Goal: Task Accomplishment & Management: Manage account settings

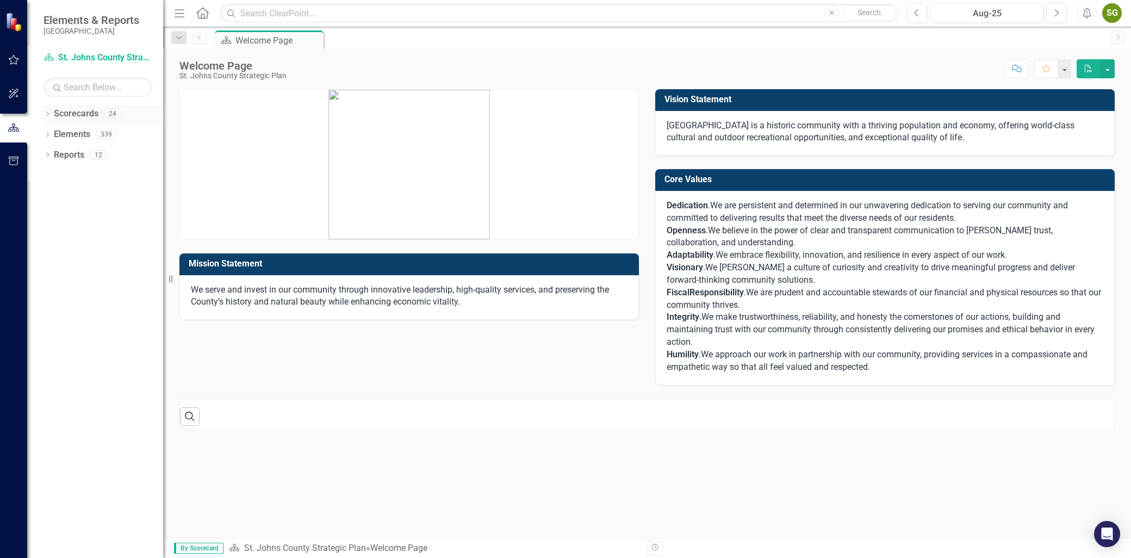
click at [50, 115] on icon "Dropdown" at bounding box center [47, 115] width 8 height 6
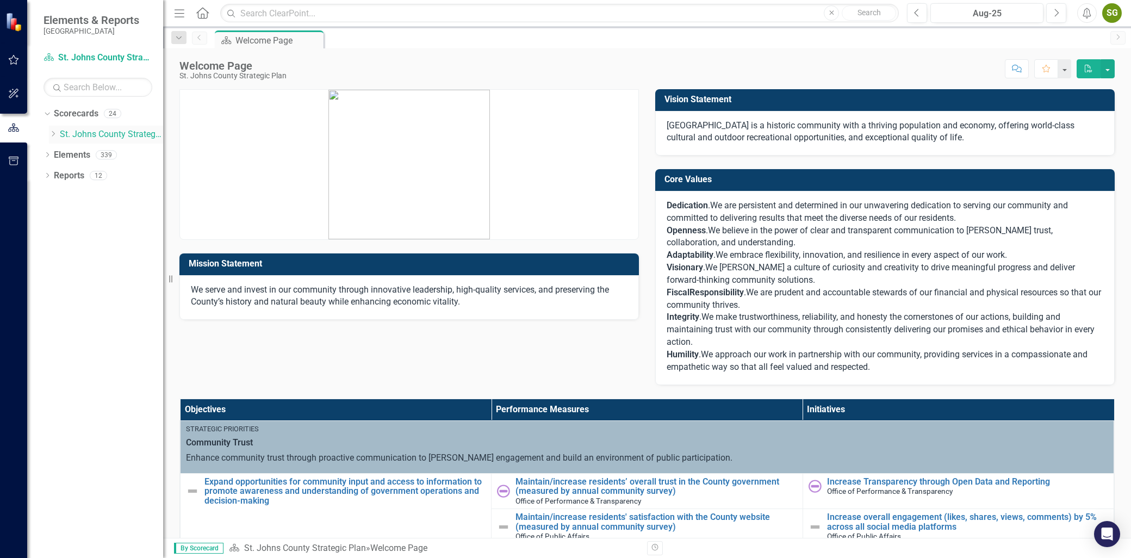
click at [55, 130] on icon "Dropdown" at bounding box center [53, 133] width 8 height 7
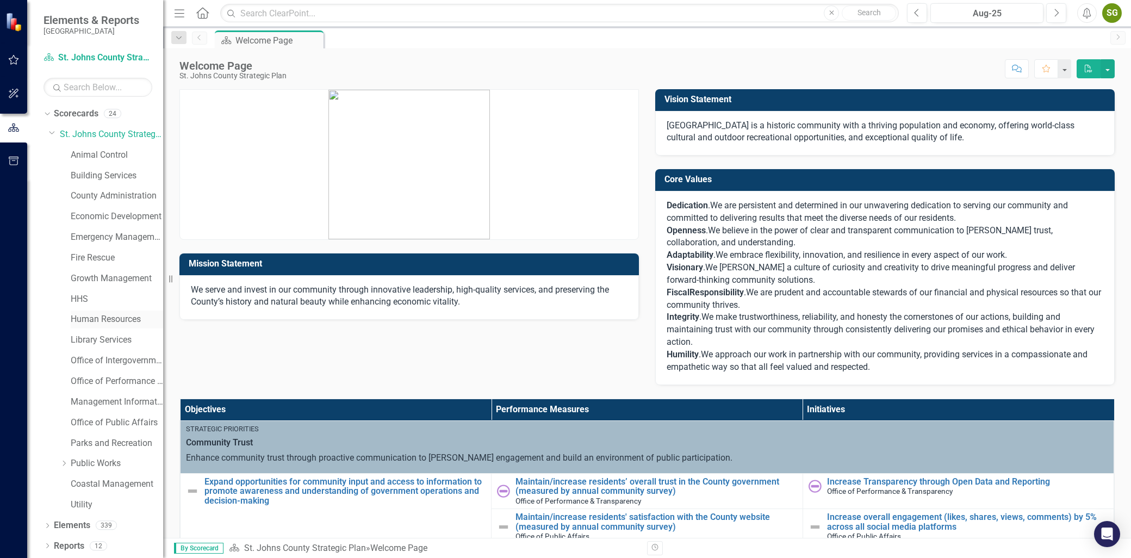
click at [94, 312] on div "Human Resources" at bounding box center [117, 319] width 92 height 18
click at [97, 322] on link "Human Resources" at bounding box center [117, 319] width 92 height 13
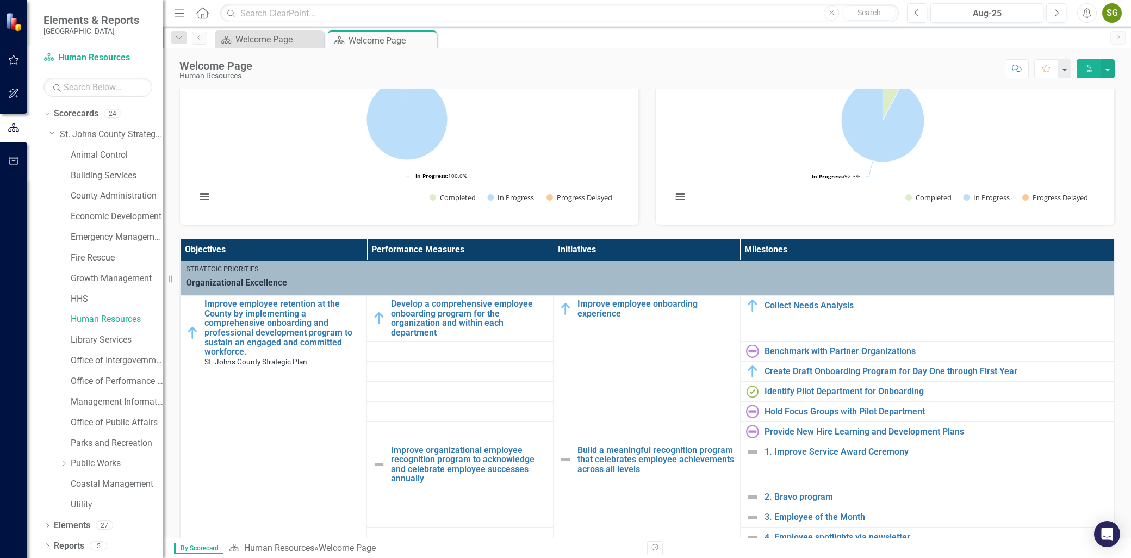
scroll to position [60, 0]
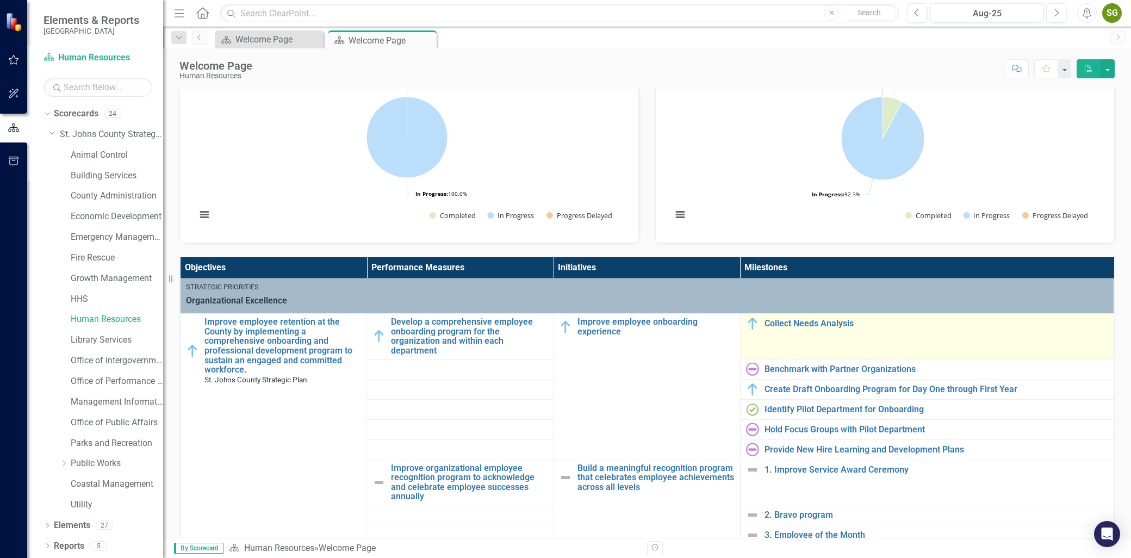
click at [746, 321] on img at bounding box center [752, 323] width 13 height 13
click at [781, 323] on link "Collect Needs Analysis" at bounding box center [936, 324] width 344 height 10
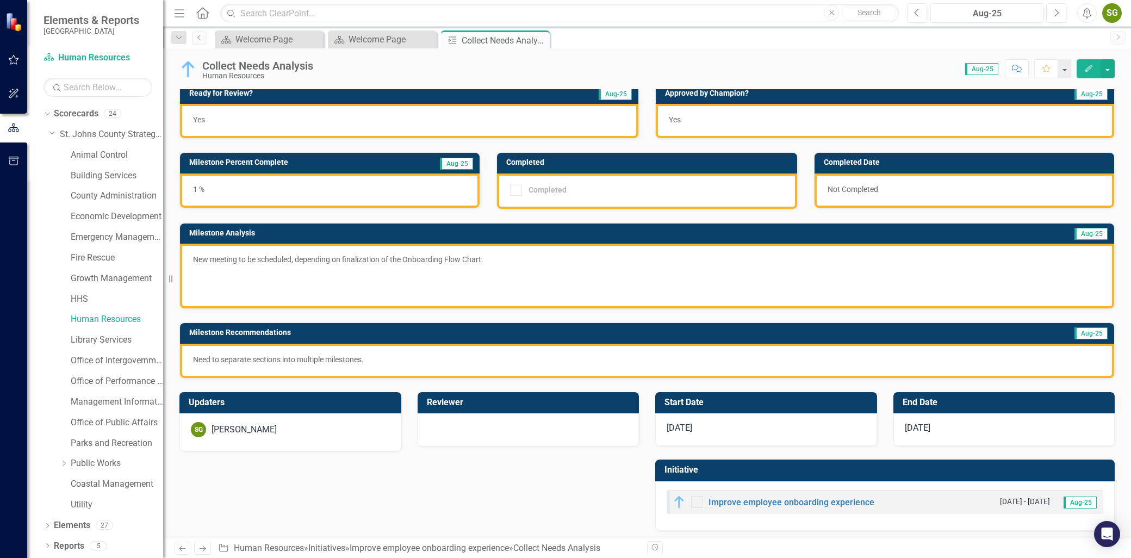
scroll to position [7, 0]
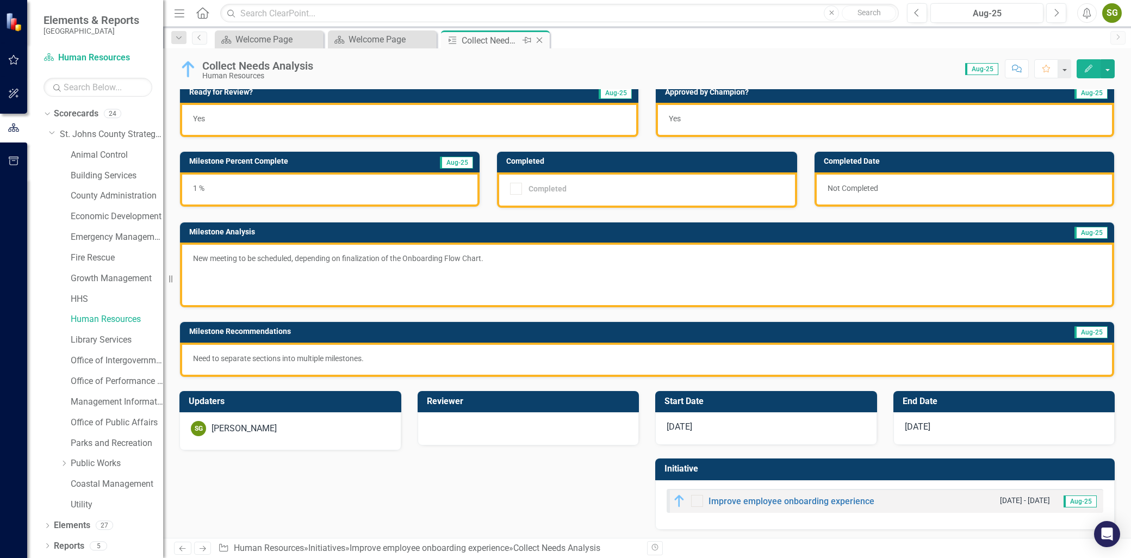
click at [536, 36] on icon "Close" at bounding box center [539, 40] width 11 height 9
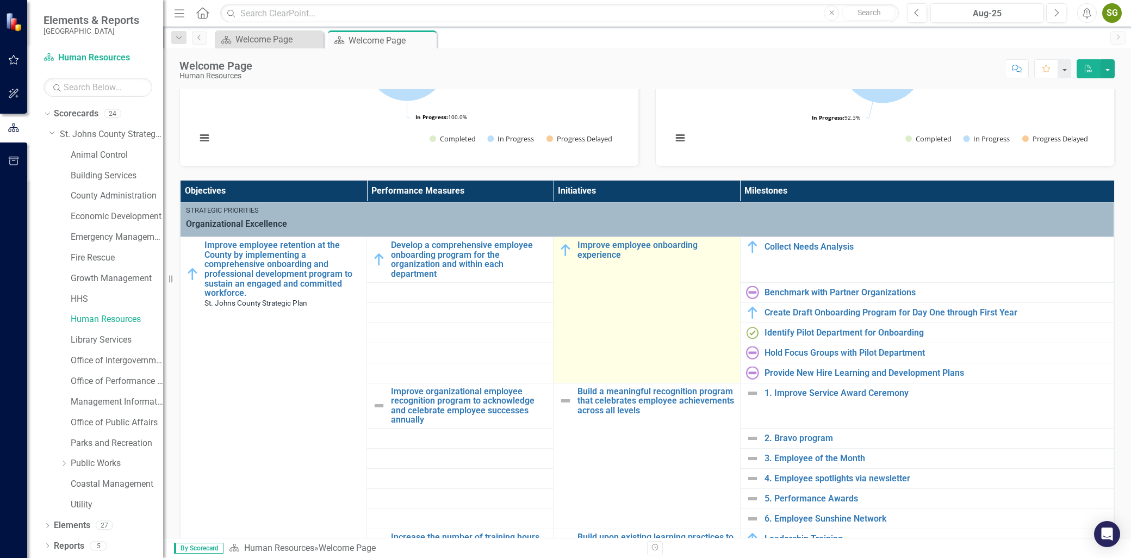
scroll to position [181, 0]
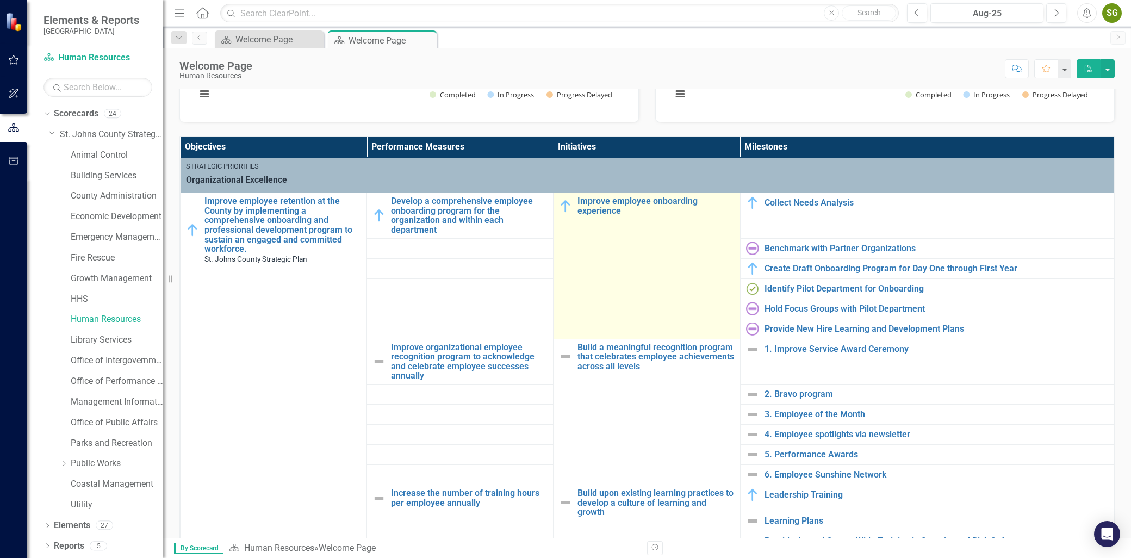
click at [616, 240] on td "Improve employee onboarding experience Link Open Element" at bounding box center [646, 266] width 186 height 146
click at [595, 205] on link "Improve employee onboarding experience" at bounding box center [655, 205] width 157 height 19
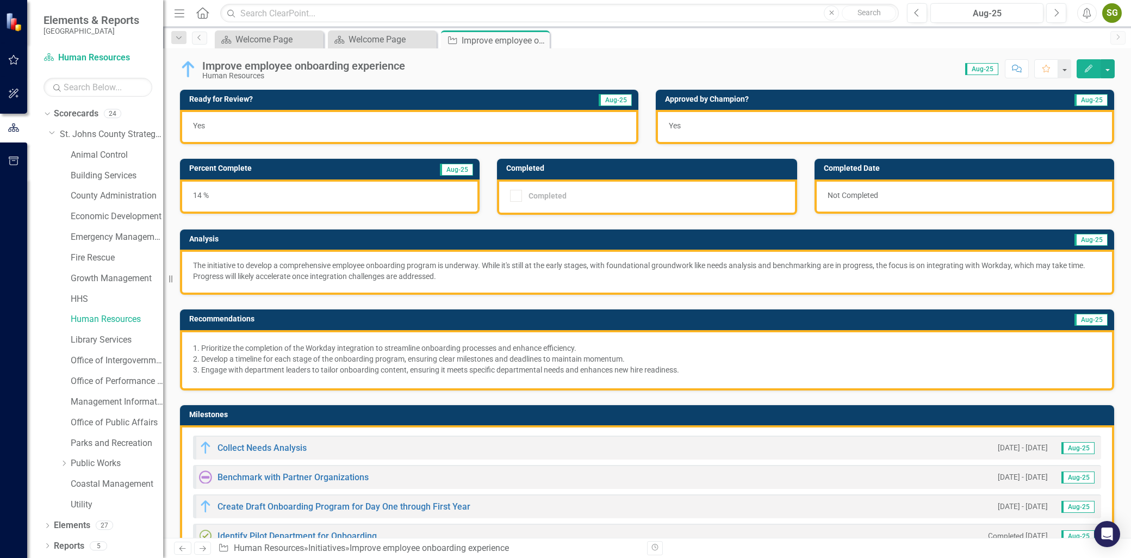
click at [1090, 69] on icon "Edit" at bounding box center [1088, 69] width 10 height 8
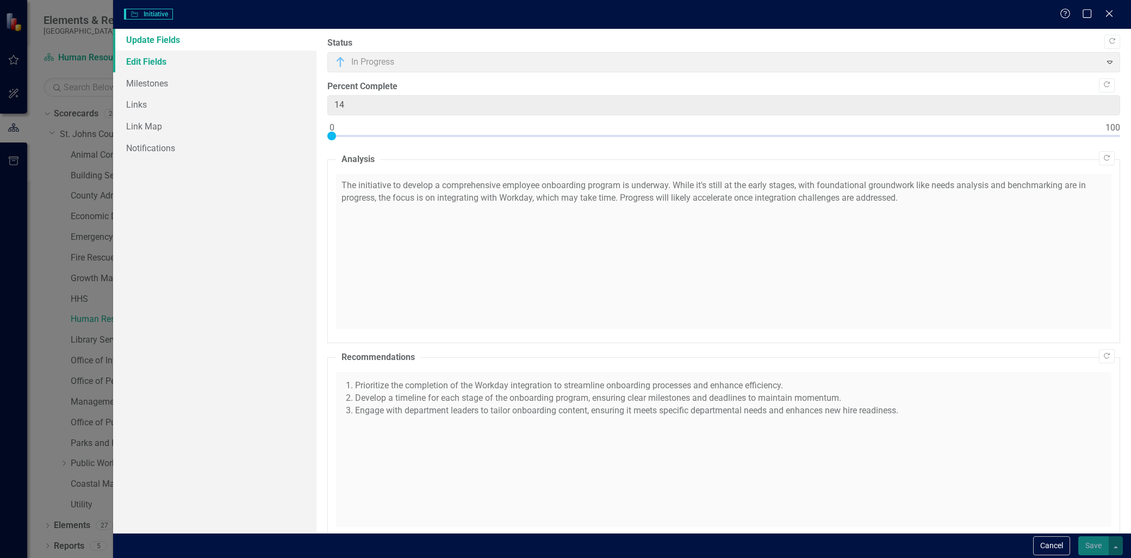
checkbox input "true"
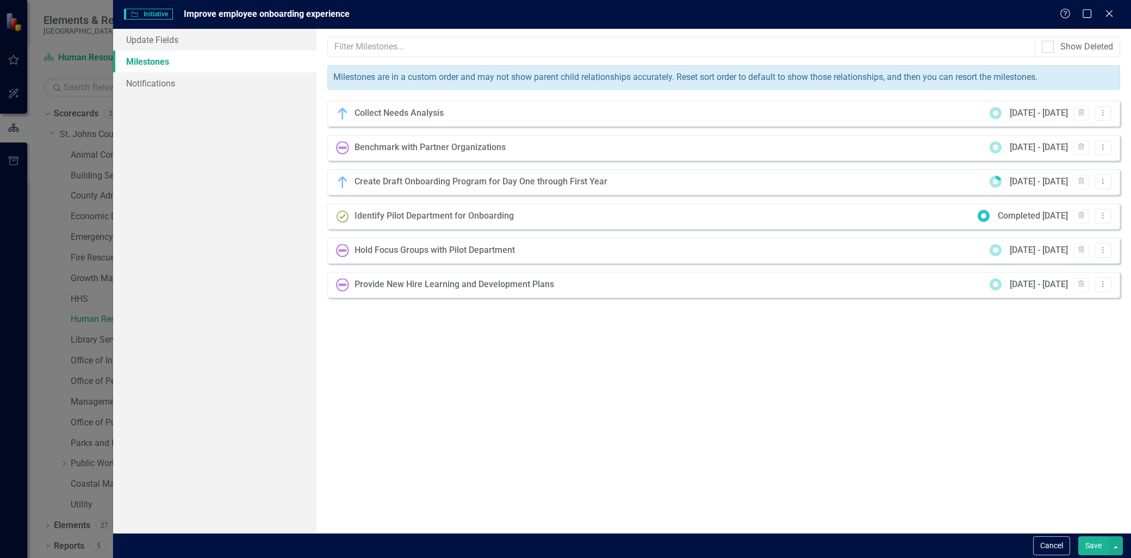
click at [381, 117] on div "Collect Needs Analysis" at bounding box center [401, 113] width 95 height 13
drag, startPoint x: 335, startPoint y: 114, endPoint x: 342, endPoint y: 116, distance: 7.9
click at [341, 116] on div "Collect Needs Analysis [DATE] - [DATE] Trash Dropdown Menu" at bounding box center [723, 114] width 793 height 26
click at [342, 116] on img at bounding box center [342, 113] width 13 height 13
click at [1105, 117] on button "Dropdown Menu" at bounding box center [1102, 113] width 17 height 15
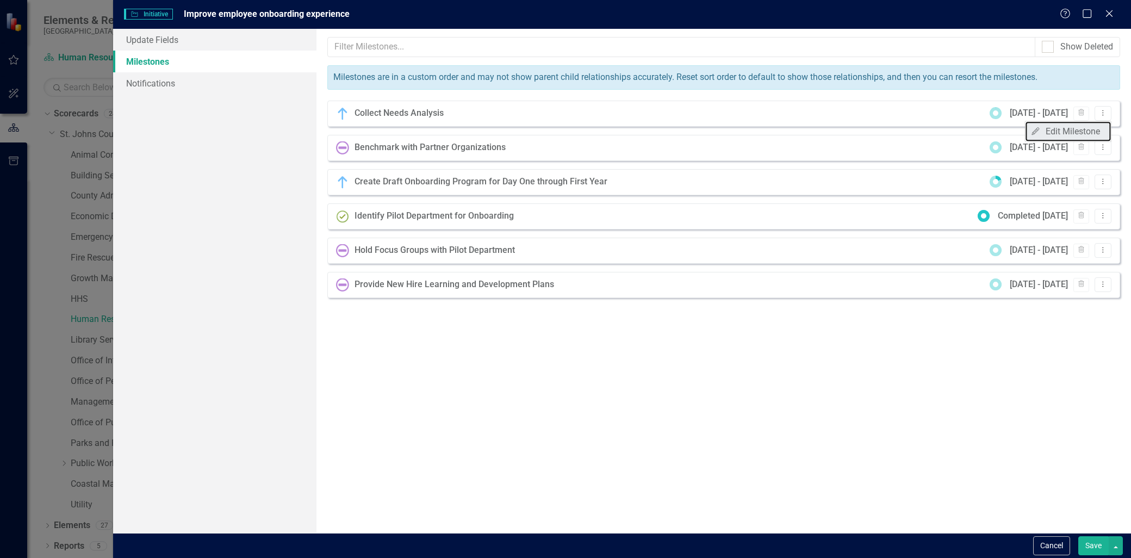
click at [1094, 126] on link "Edit Edit Milestone" at bounding box center [1068, 131] width 86 height 20
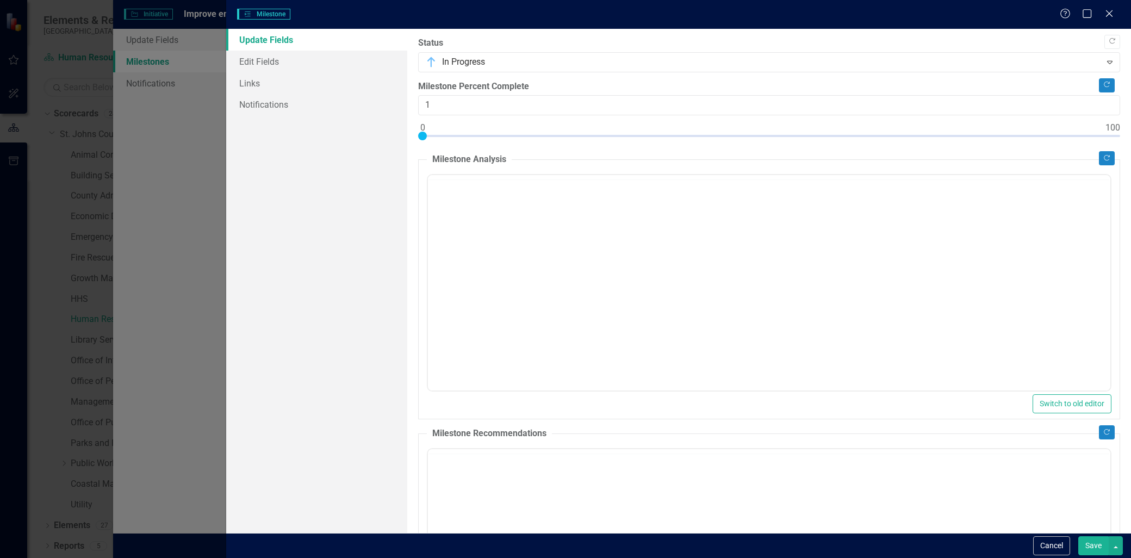
checkbox input "true"
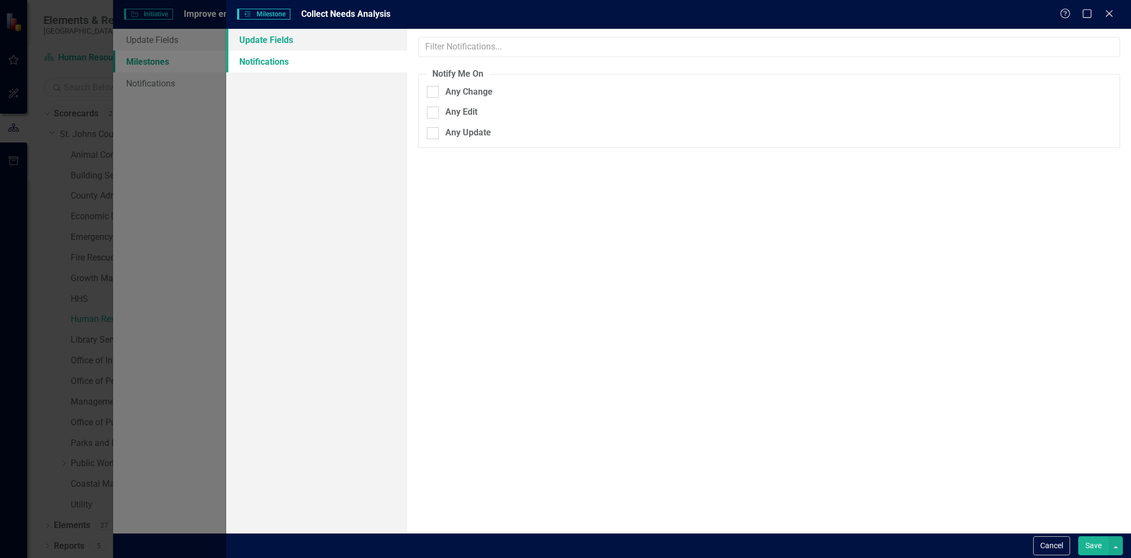
click at [294, 40] on link "Update Fields" at bounding box center [316, 40] width 181 height 22
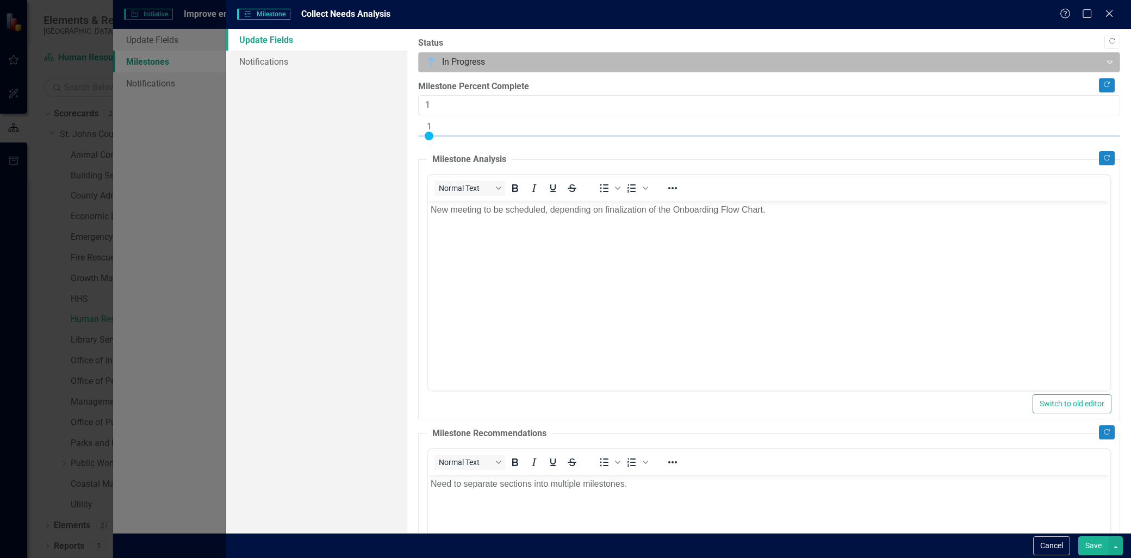
click at [1104, 61] on icon "Expand" at bounding box center [1109, 62] width 11 height 9
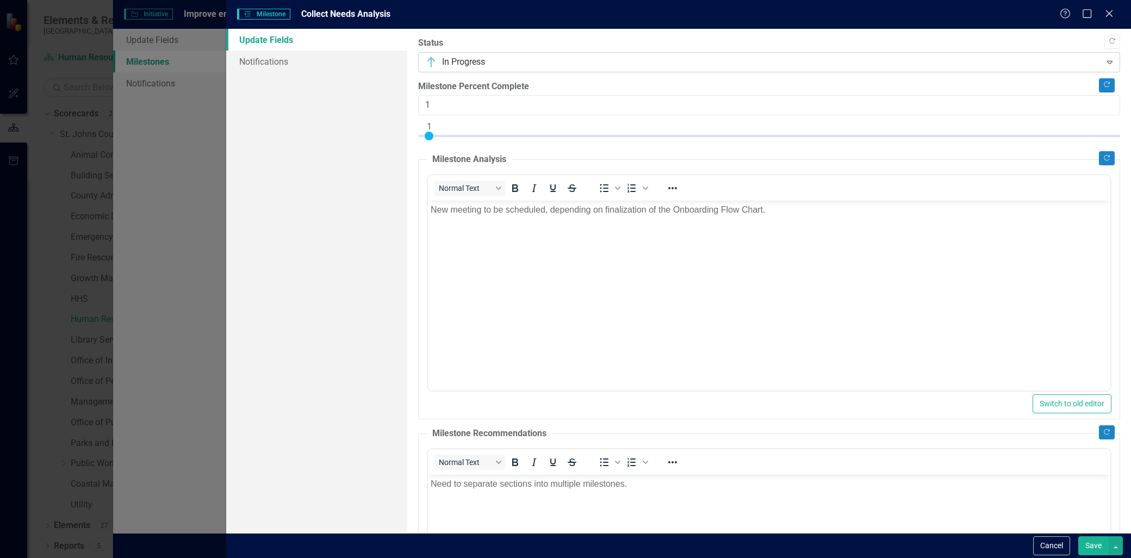
click at [1104, 61] on icon "Expand" at bounding box center [1109, 62] width 11 height 9
click at [1105, 8] on div "Close" at bounding box center [1109, 14] width 14 height 15
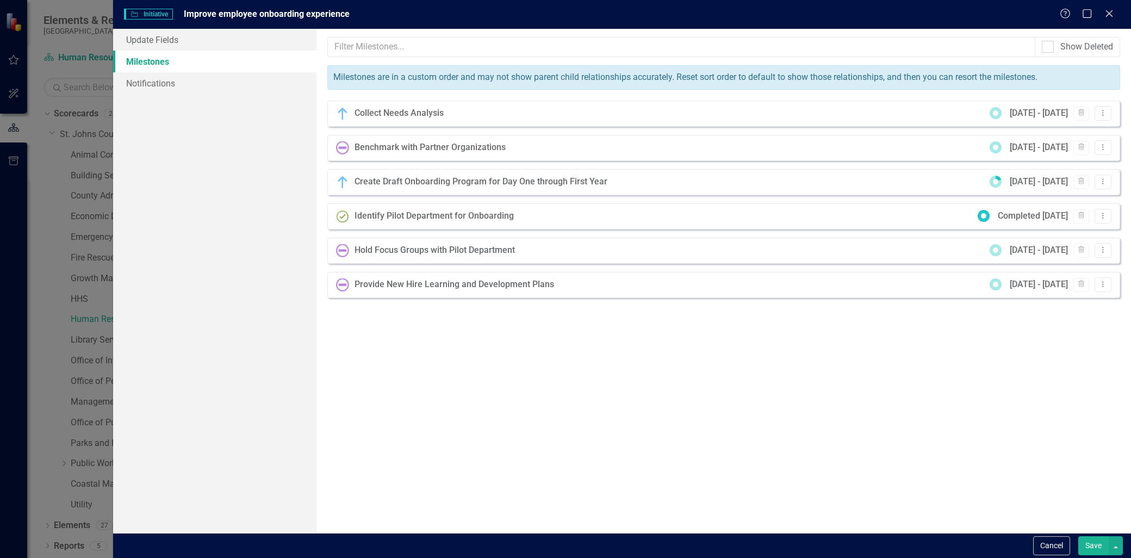
drag, startPoint x: 837, startPoint y: 440, endPoint x: 390, endPoint y: 261, distance: 481.5
click at [838, 441] on div "Milestones allow you to break down your projects (or initiatives) into smaller …" at bounding box center [723, 281] width 814 height 504
click at [1110, 11] on icon "Close" at bounding box center [1109, 13] width 14 height 10
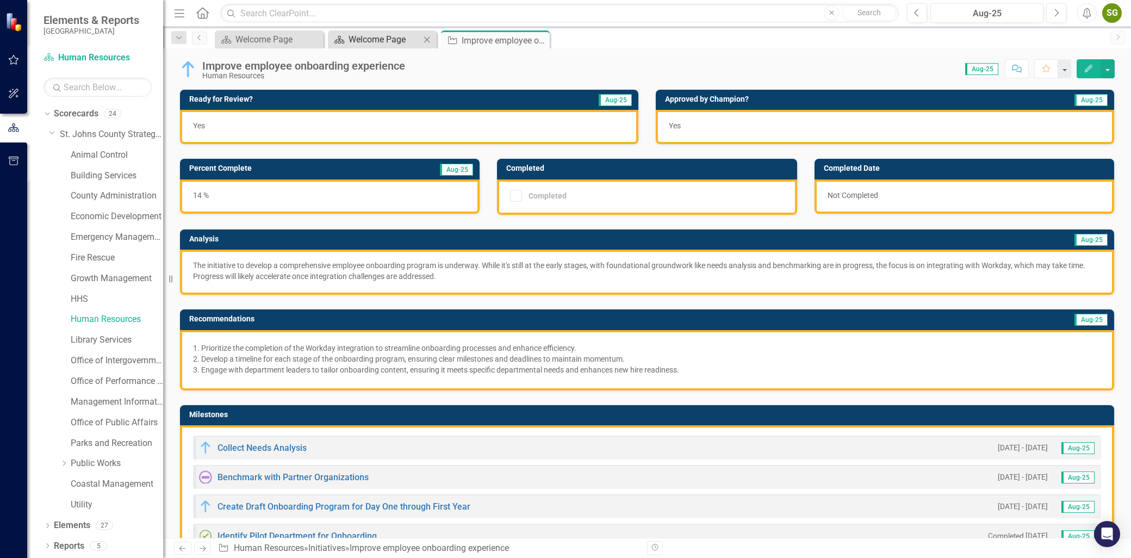
click at [376, 45] on div "Welcome Page" at bounding box center [384, 40] width 72 height 14
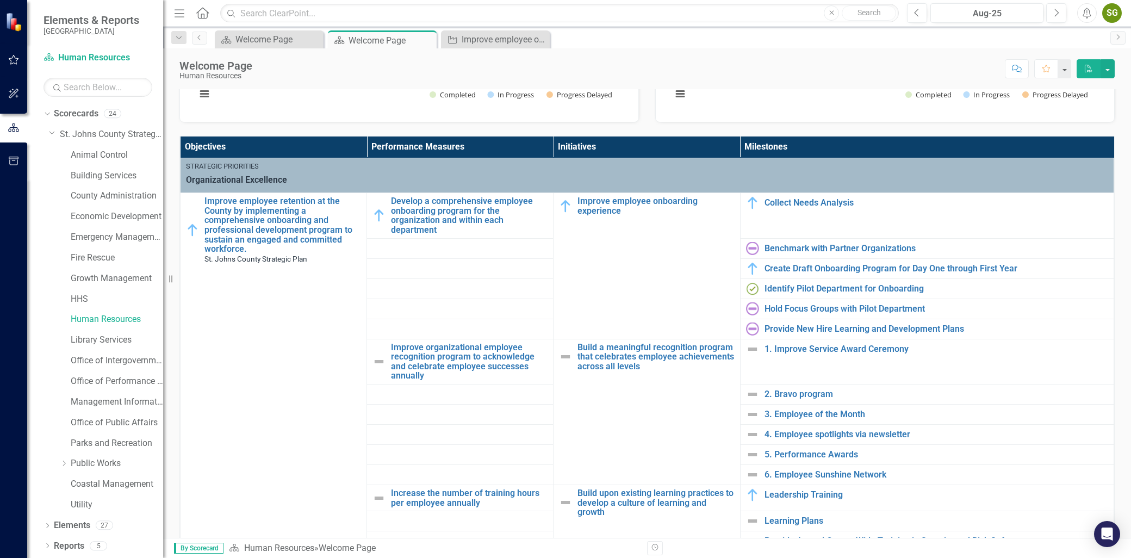
click at [849, 74] on div "Score: N/A Aug-25 Completed Comment Favorite PDF" at bounding box center [686, 68] width 857 height 18
